Goal: Task Accomplishment & Management: Manage account settings

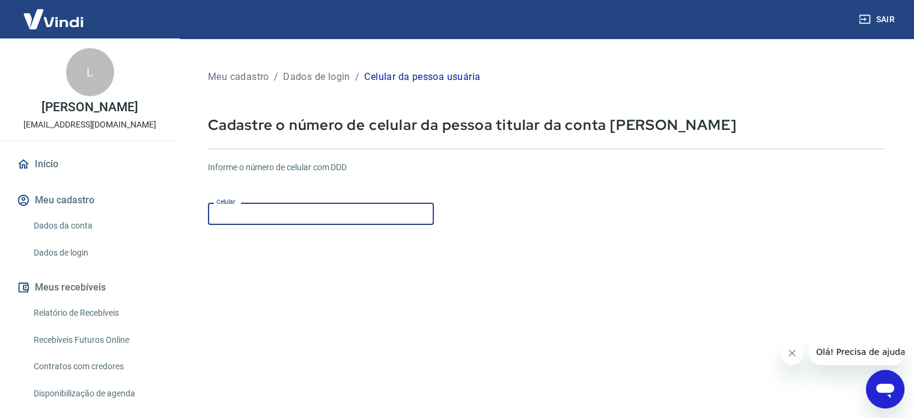
click at [341, 205] on input "Celular" at bounding box center [321, 213] width 226 height 22
type input "(61) 99551-2124"
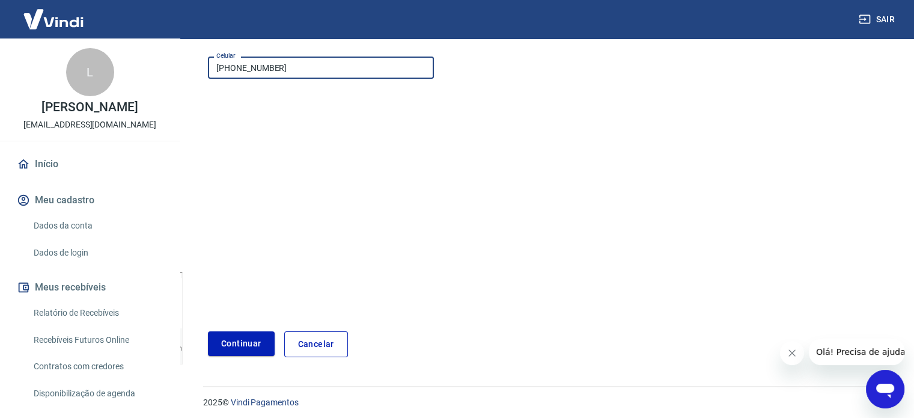
scroll to position [151, 0]
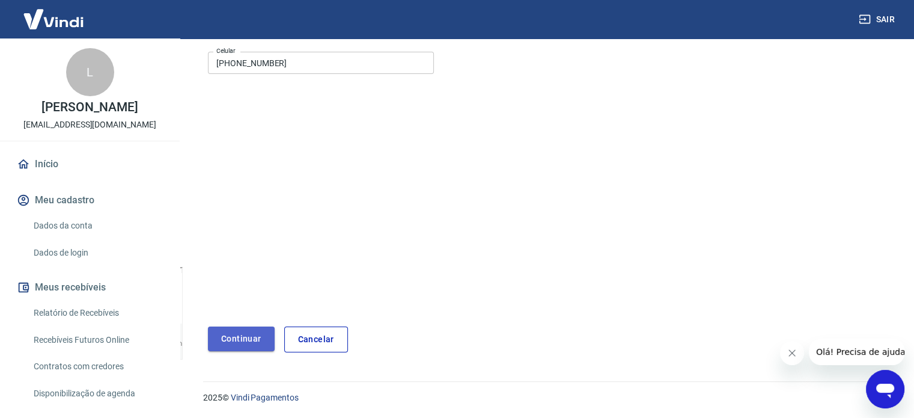
click at [252, 329] on button "Continuar" at bounding box center [241, 338] width 67 height 25
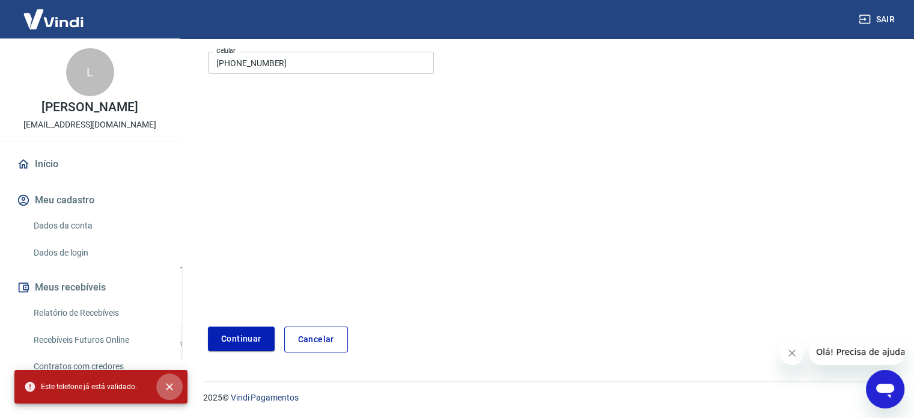
click at [165, 389] on icon "close" at bounding box center [169, 386] width 12 height 12
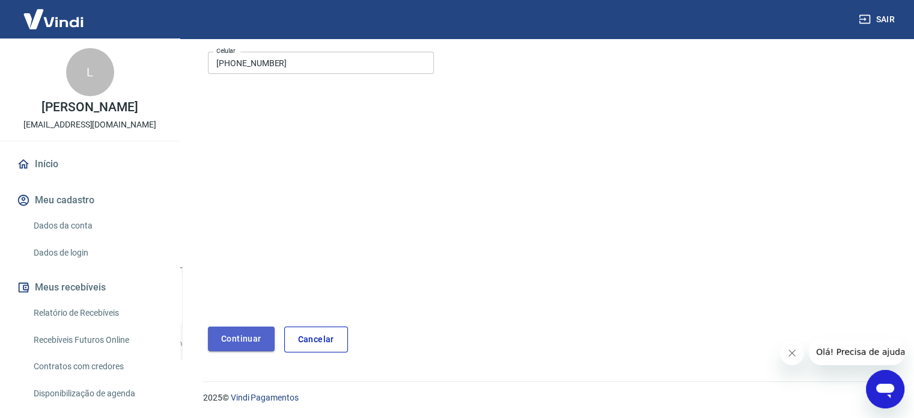
click at [232, 337] on button "Continuar" at bounding box center [241, 338] width 67 height 25
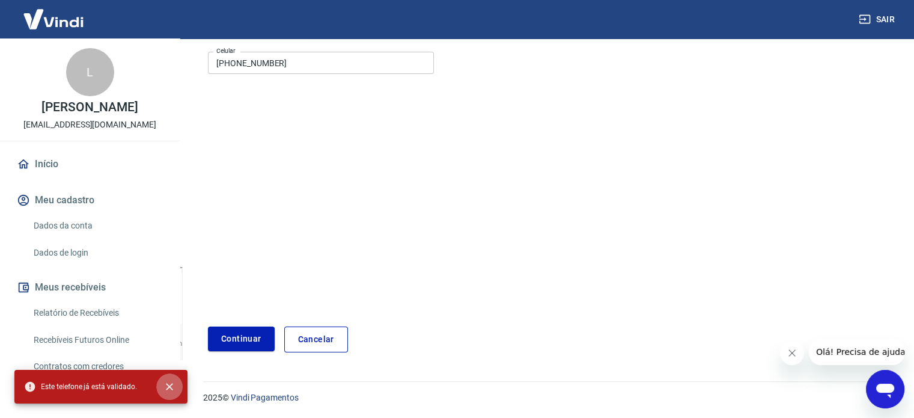
click at [173, 388] on icon "close" at bounding box center [169, 386] width 12 height 12
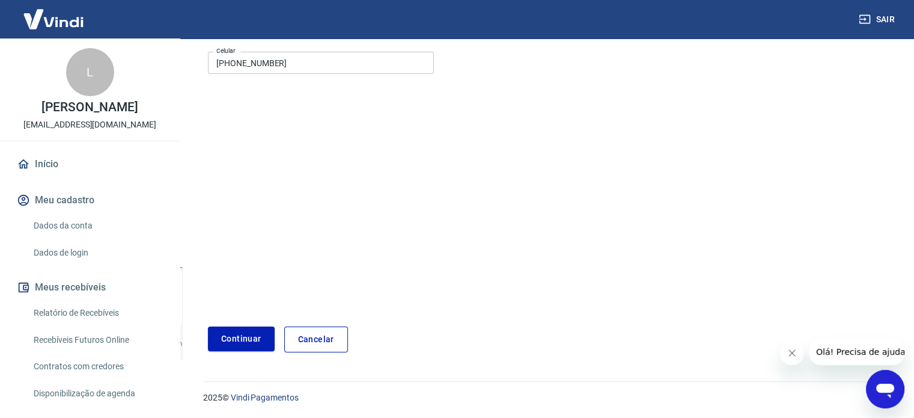
scroll to position [59, 0]
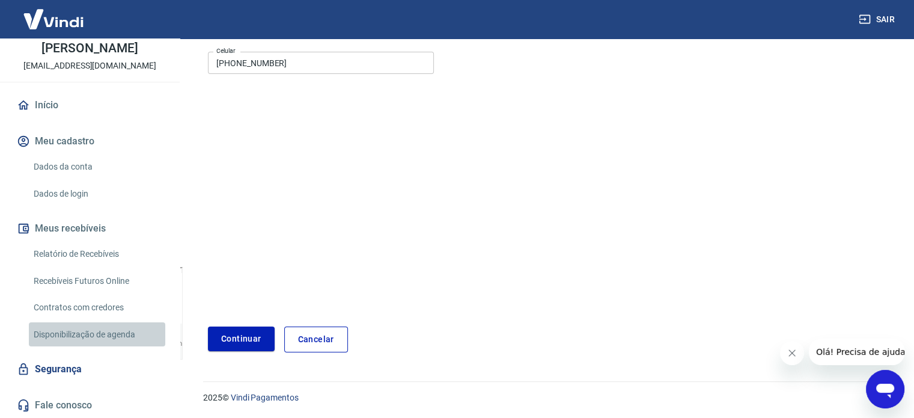
click at [110, 329] on link "Disponibilização de agenda" at bounding box center [97, 334] width 136 height 25
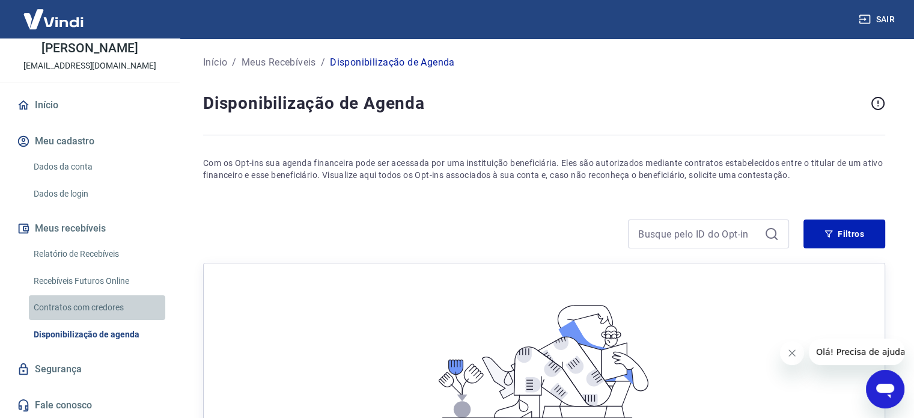
click at [109, 296] on link "Contratos com credores" at bounding box center [97, 307] width 136 height 25
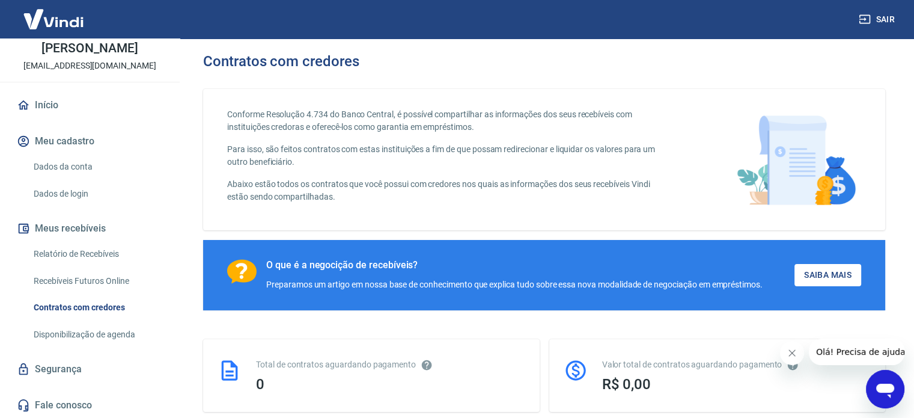
click at [111, 281] on link "Recebíveis Futuros Online" at bounding box center [97, 281] width 136 height 25
